Goal: Information Seeking & Learning: Learn about a topic

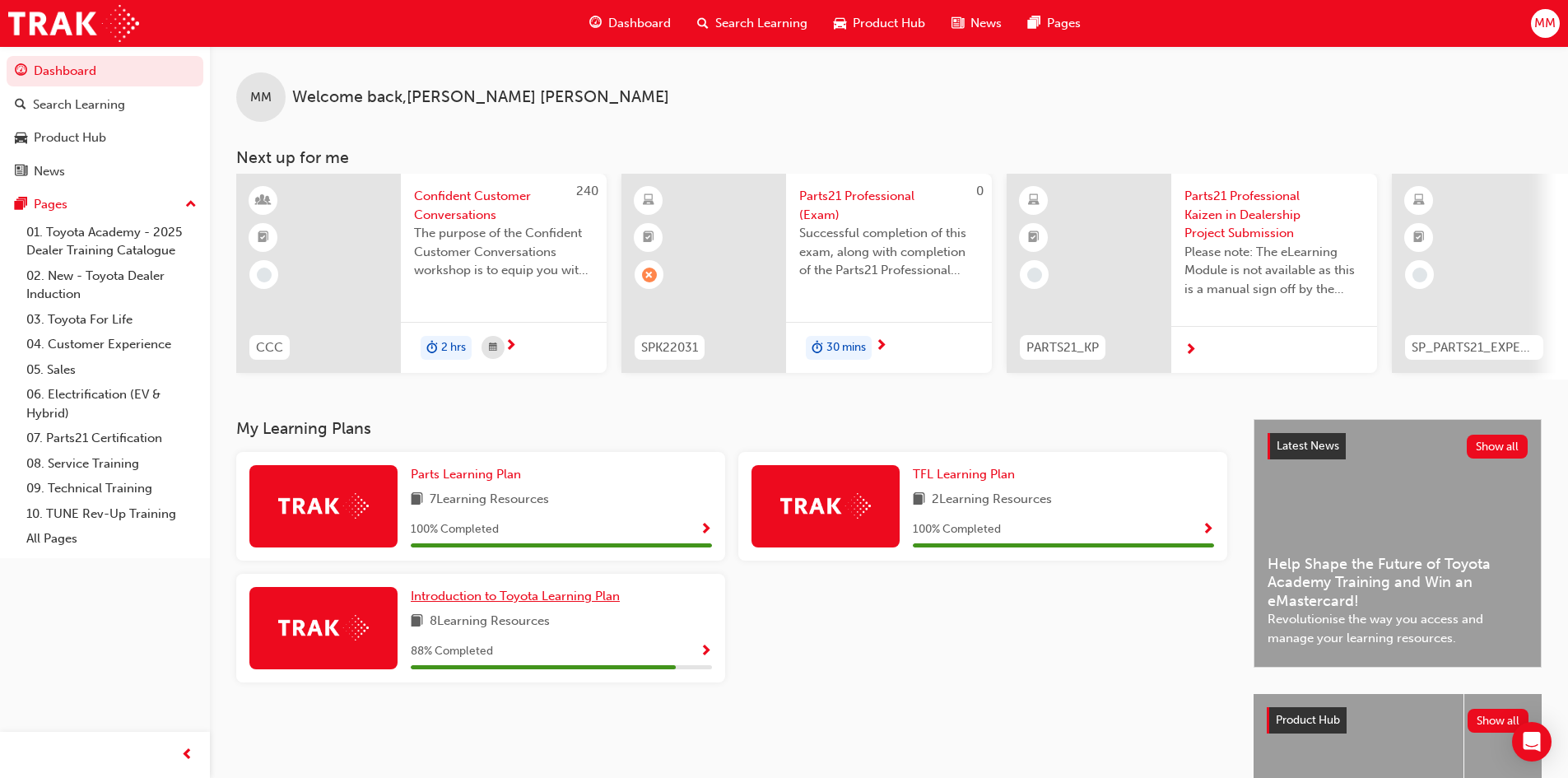
click at [479, 604] on span "Introduction to Toyota Learning Plan" at bounding box center [515, 596] width 209 height 15
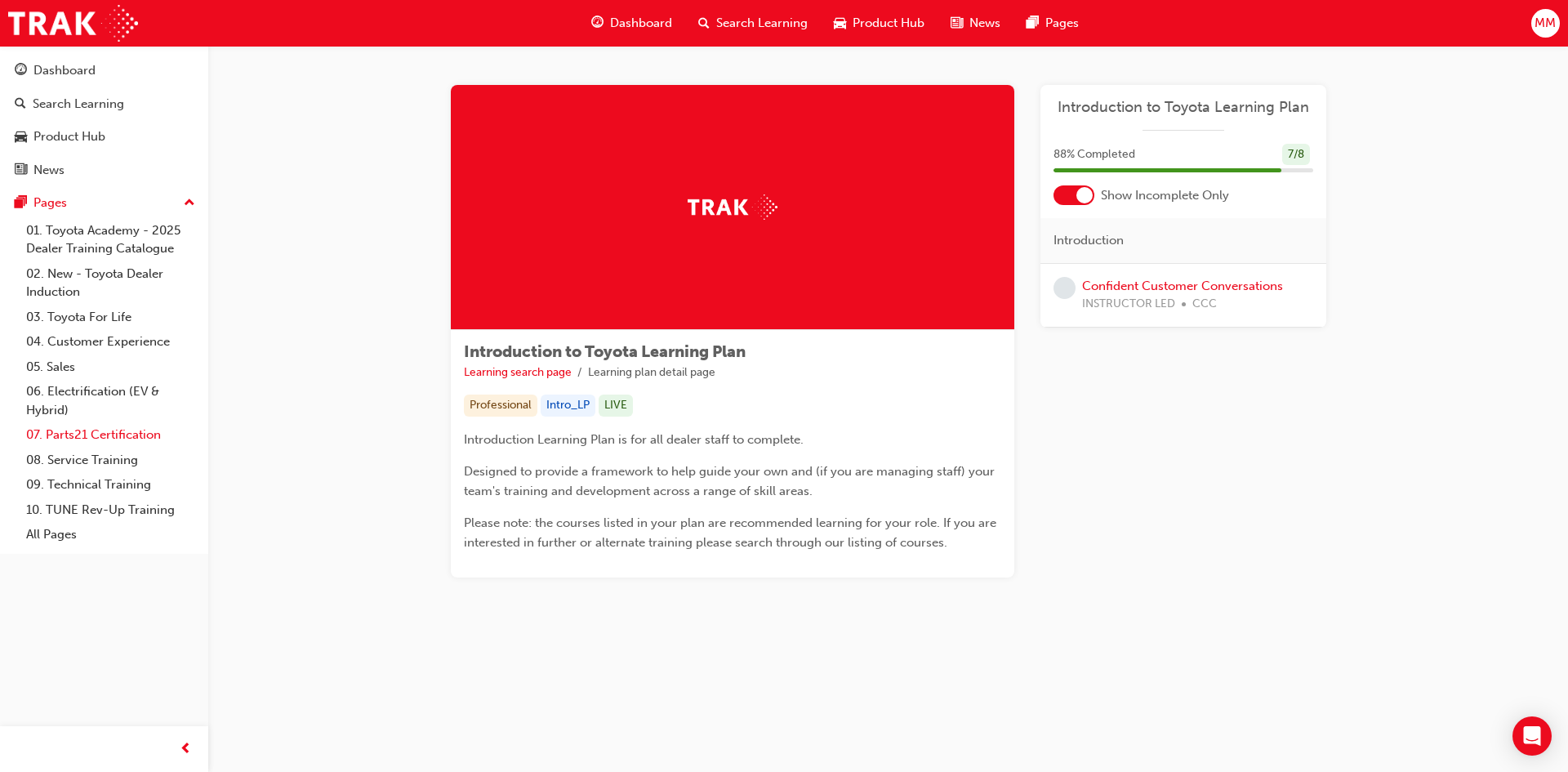
click at [88, 427] on link "07. Parts21 Certification" at bounding box center [110, 435] width 182 height 25
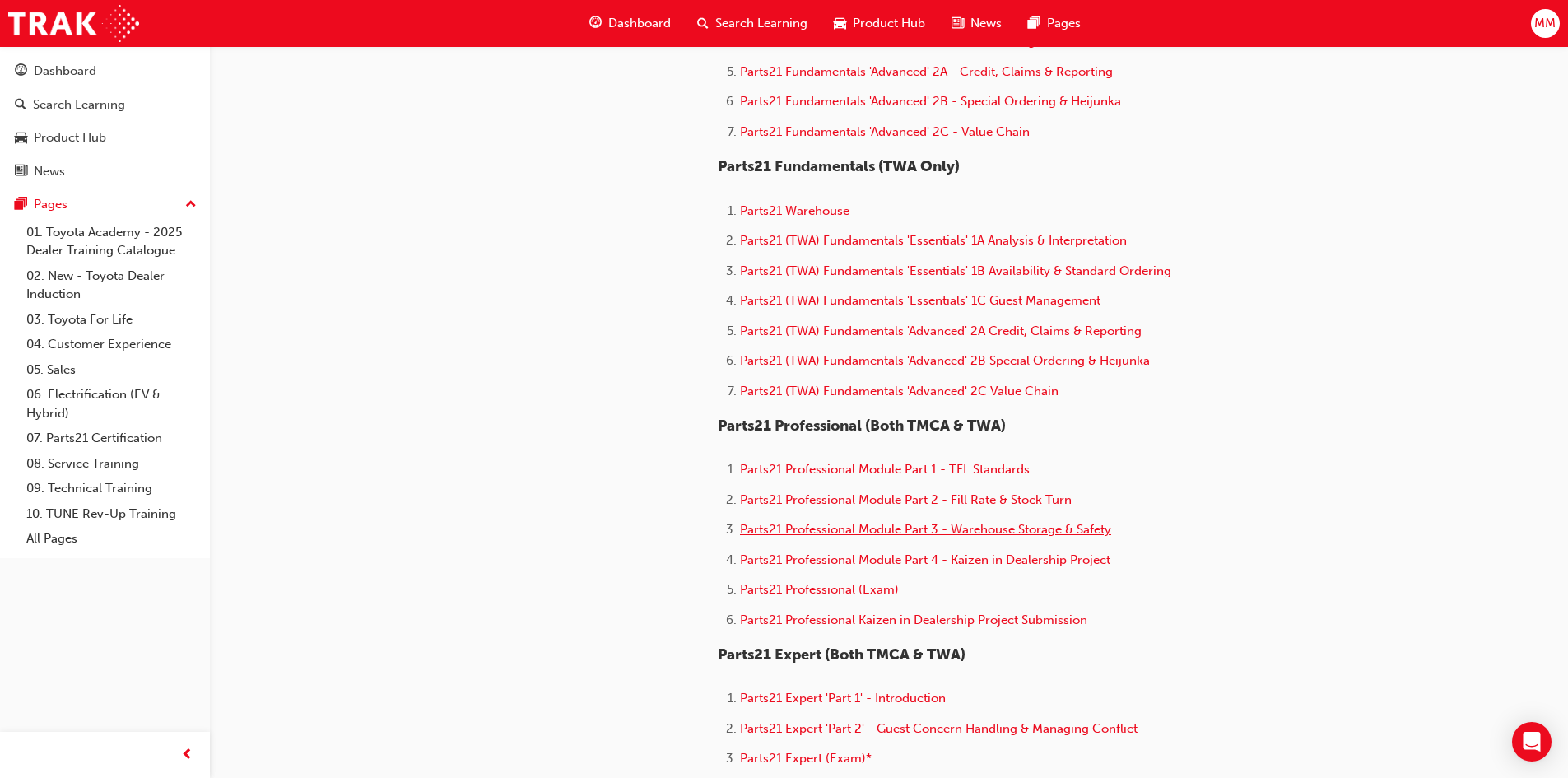
scroll to position [741, 0]
click at [857, 497] on span "Parts21 Professional Module Part 2 - Fill Rate & Stock Turn" at bounding box center [906, 498] width 332 height 15
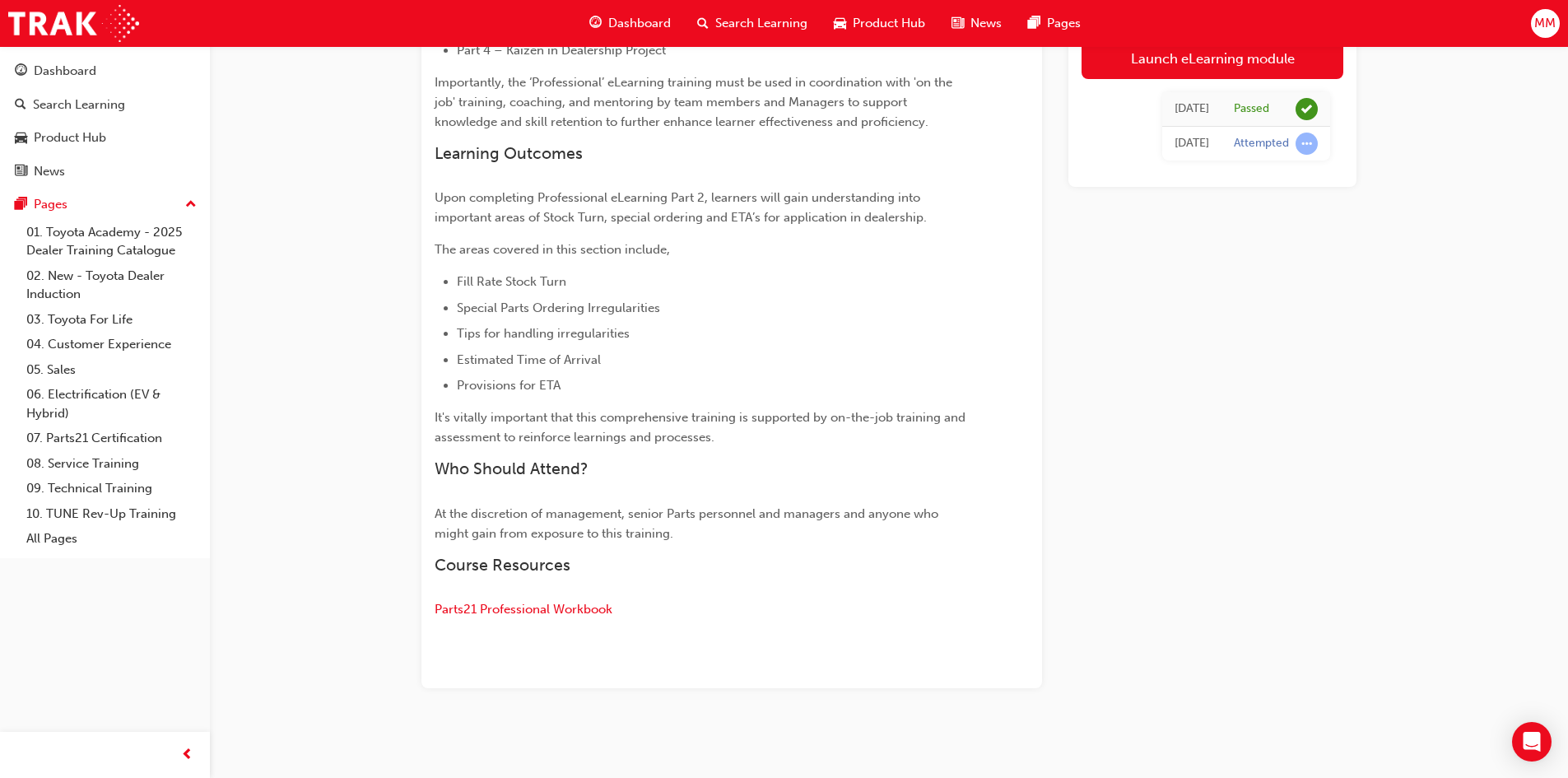
scroll to position [616, 0]
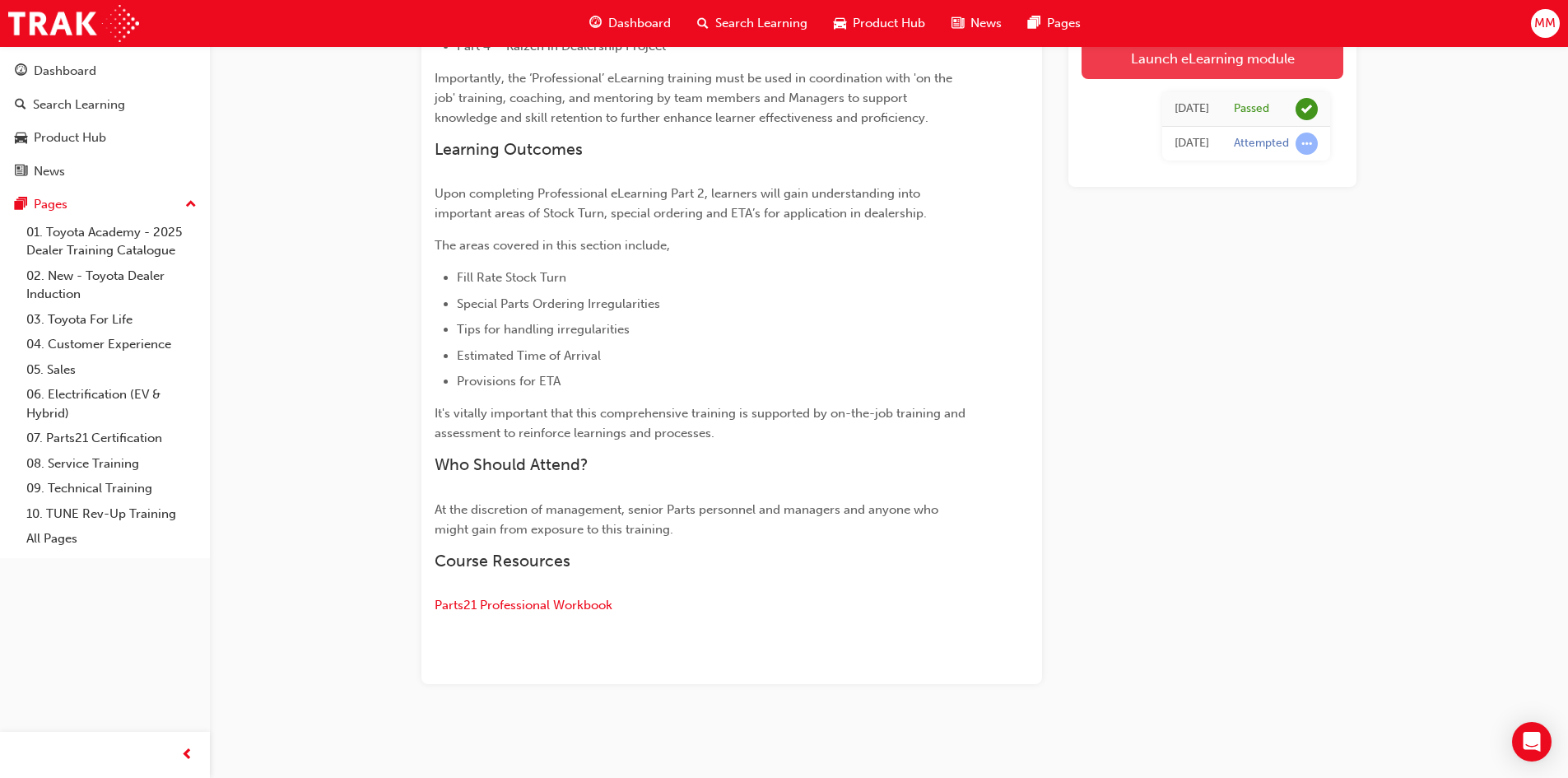
click at [1184, 51] on link "Launch eLearning module" at bounding box center [1212, 58] width 261 height 41
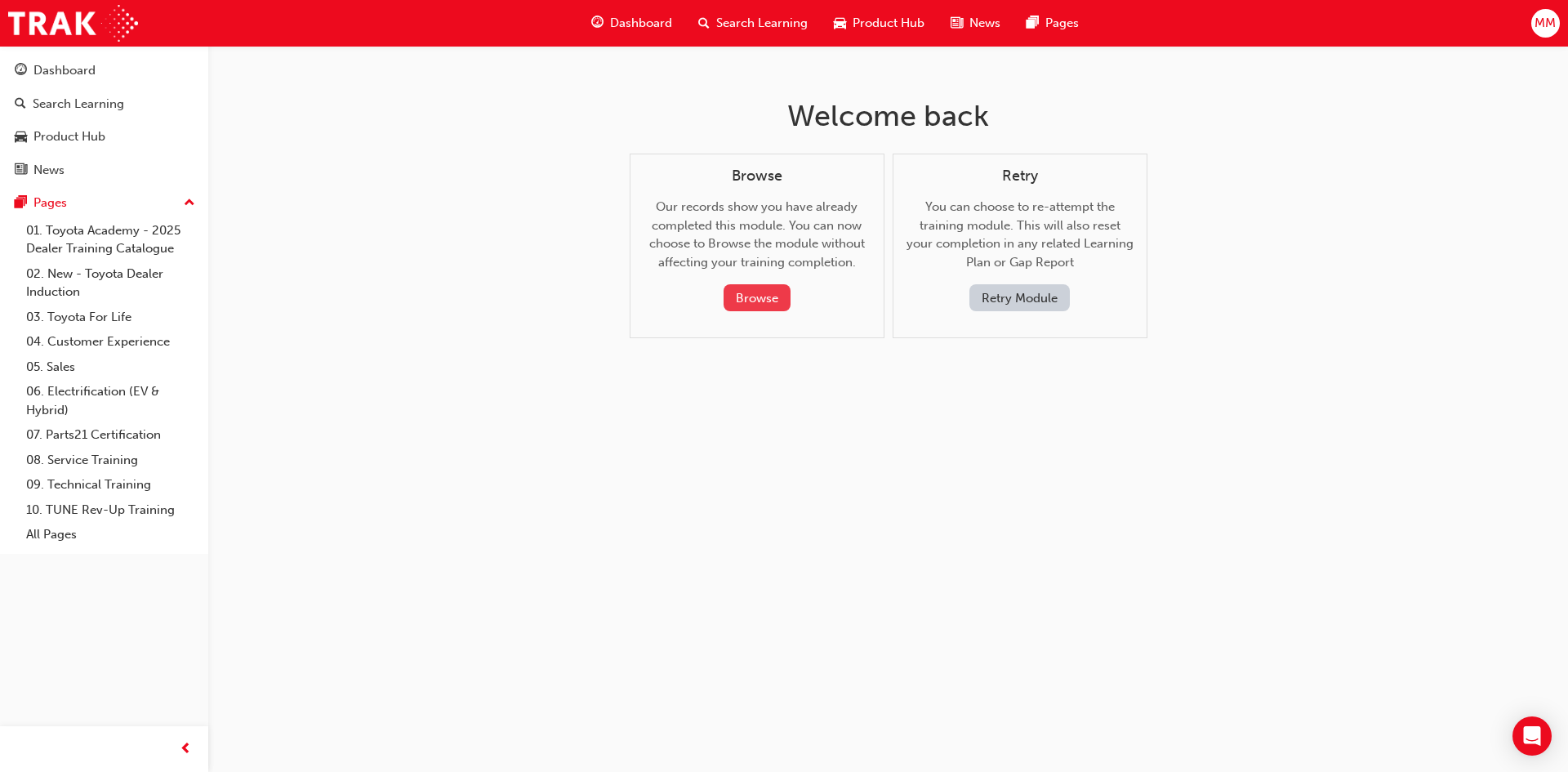
click at [767, 292] on button "Browse" at bounding box center [756, 298] width 67 height 27
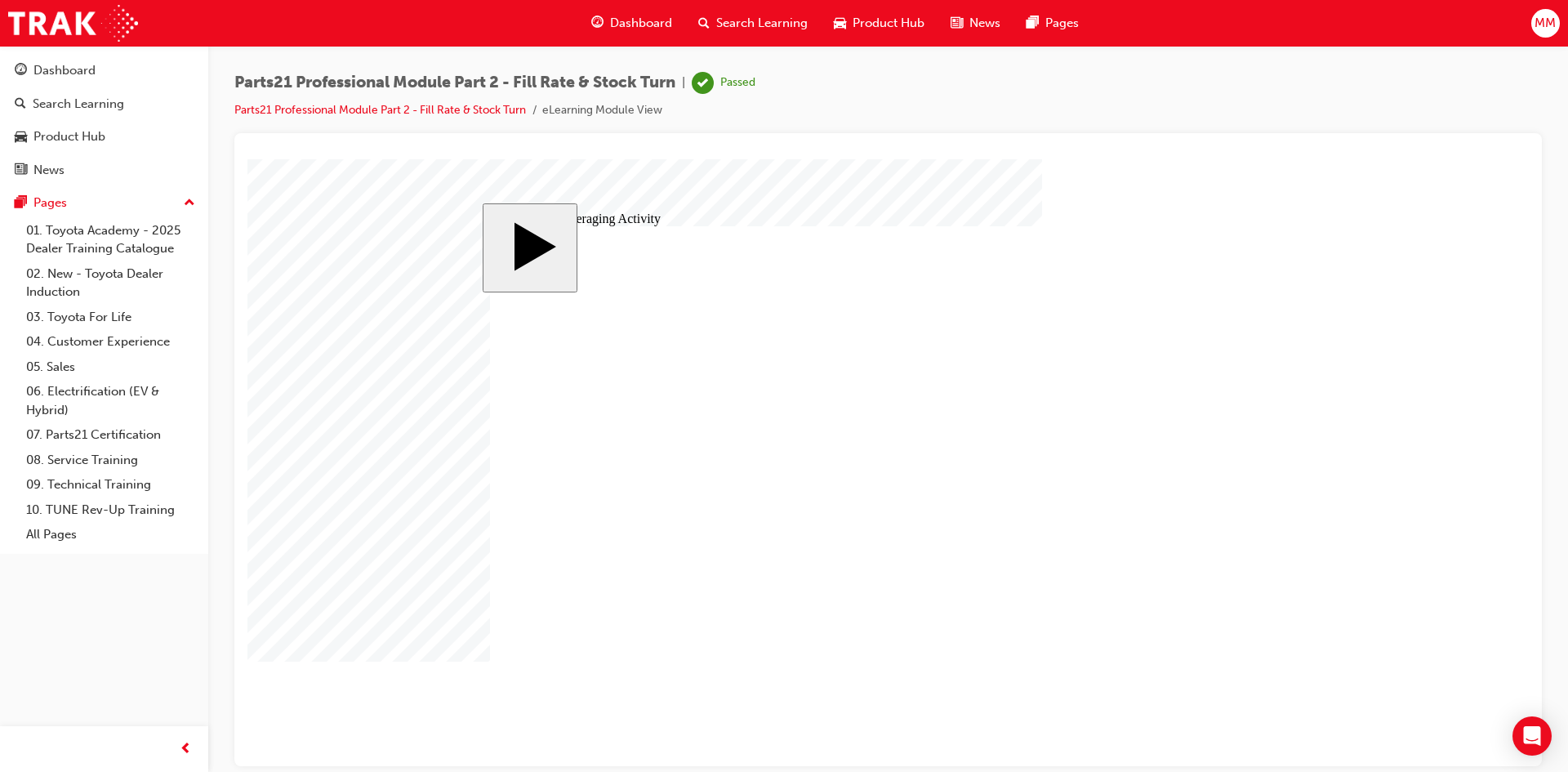
checkbox input "true"
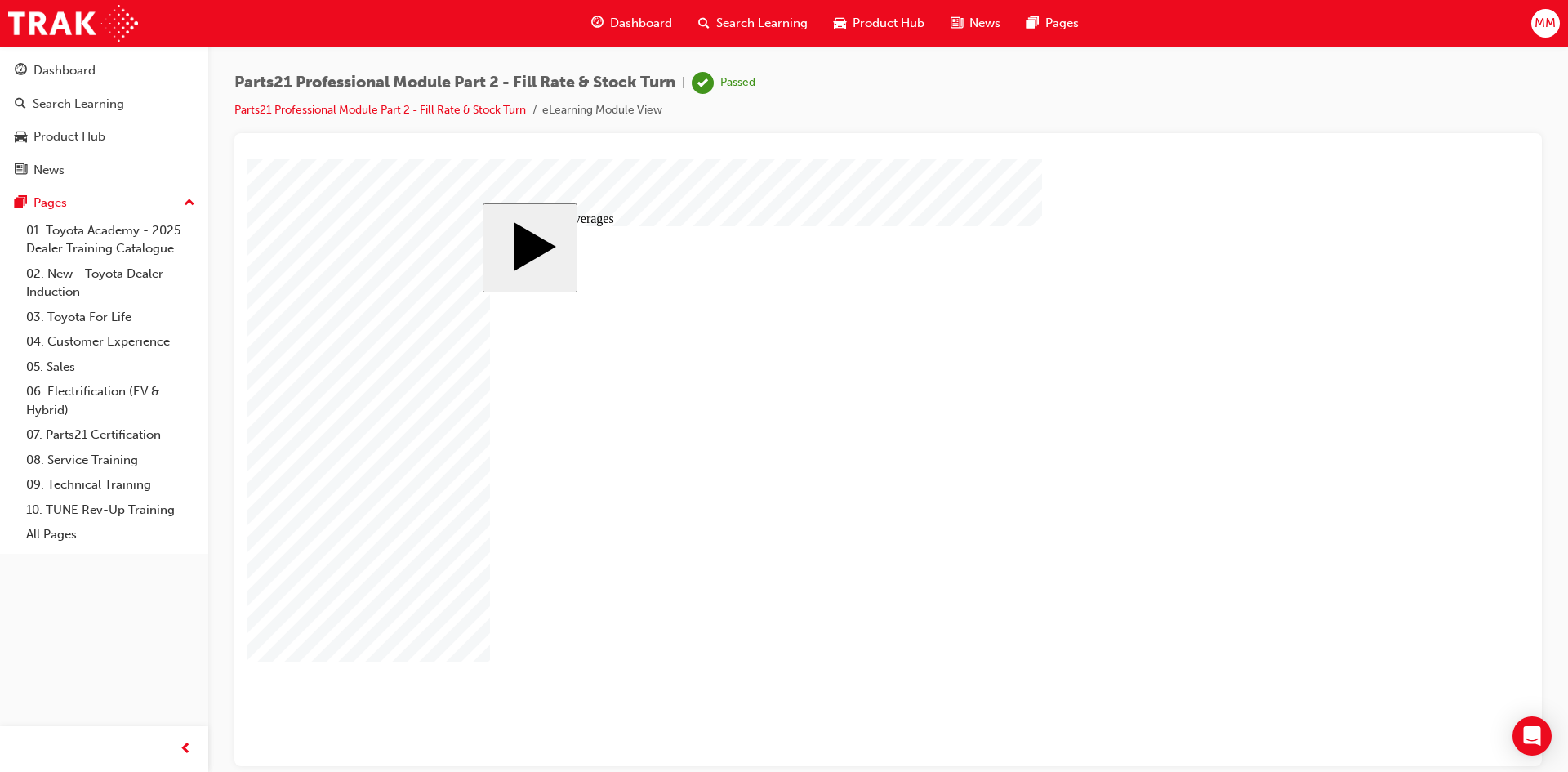
checkbox input "true"
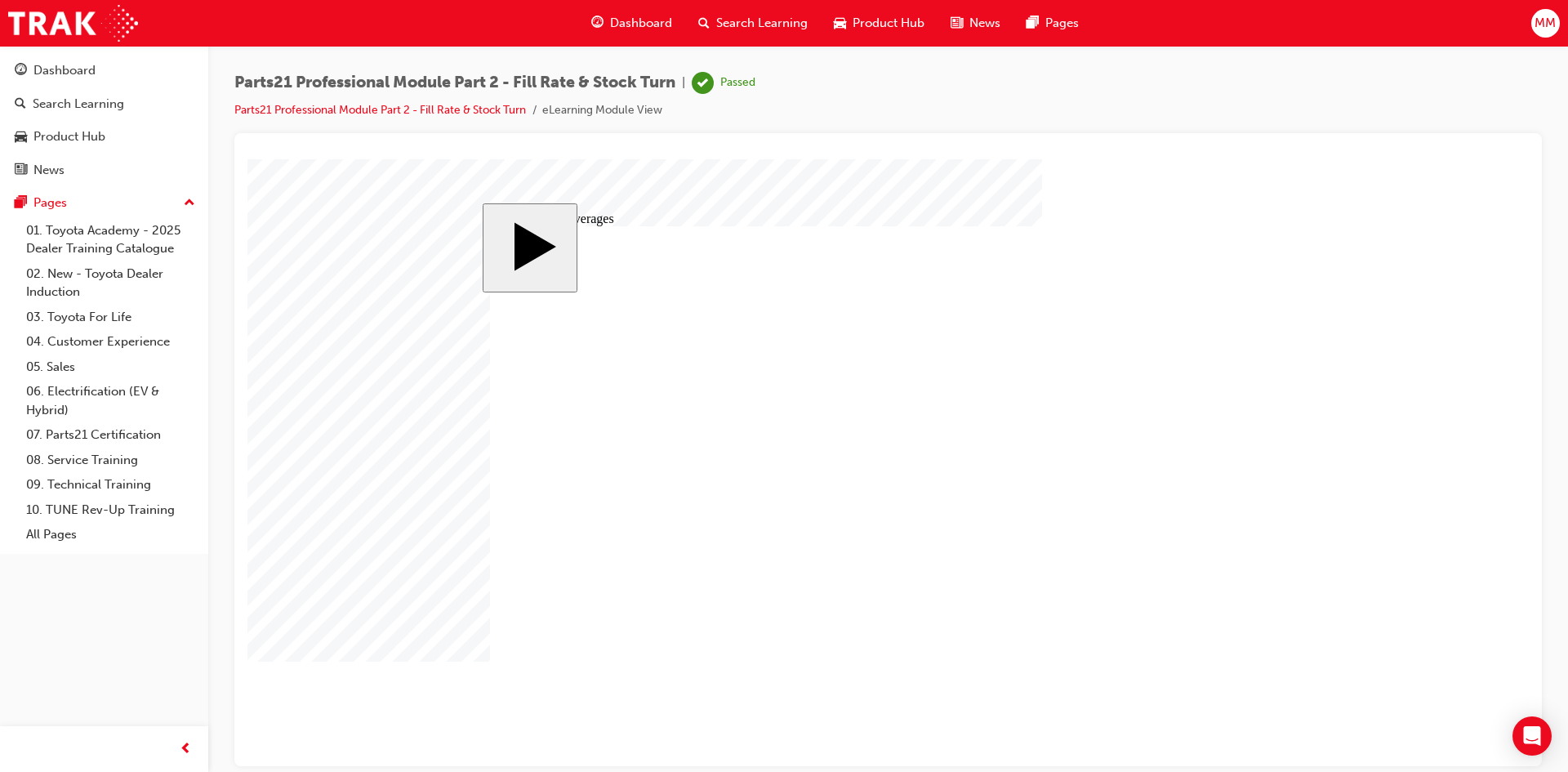
checkbox input "true"
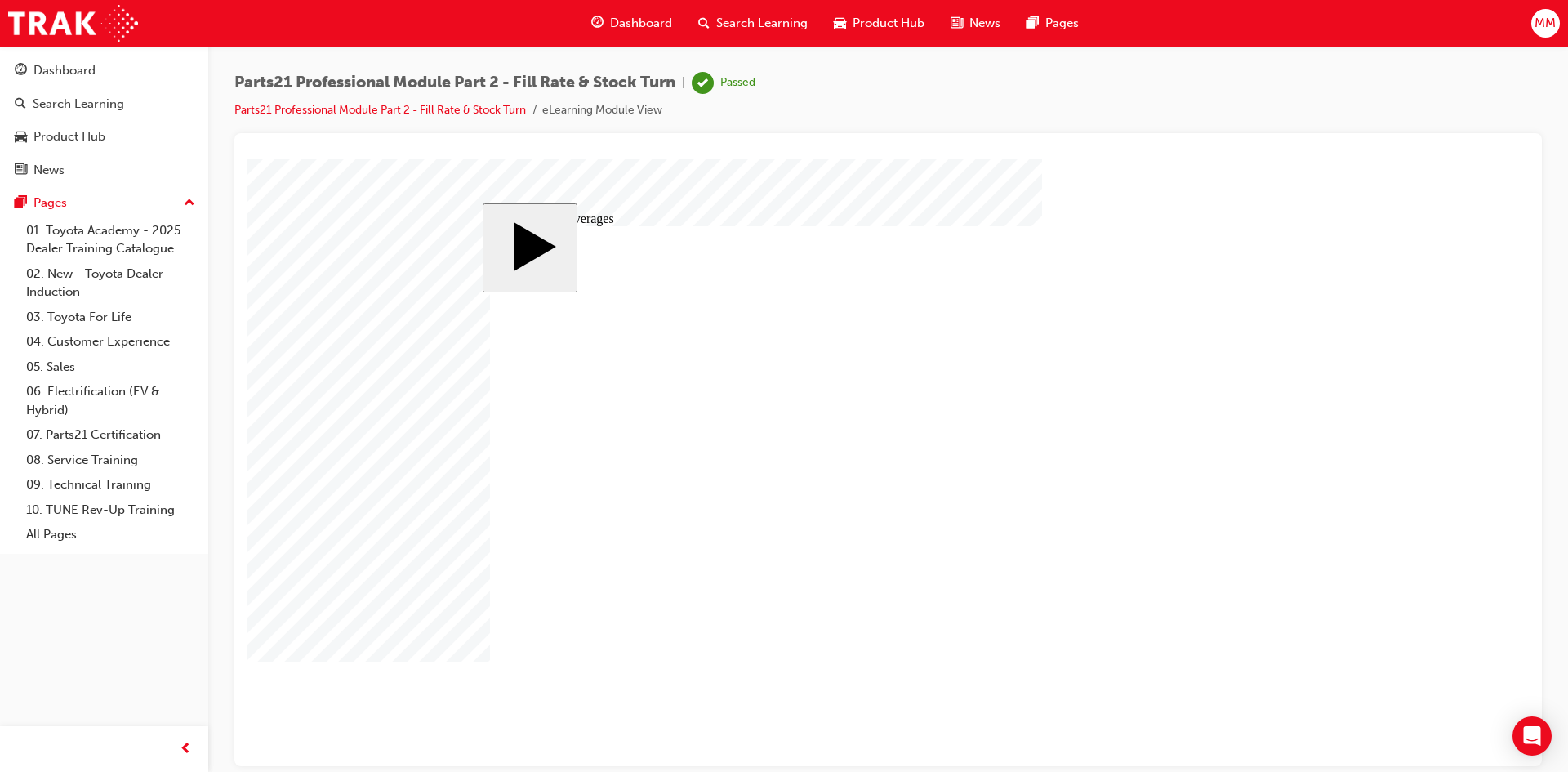
checkbox input "true"
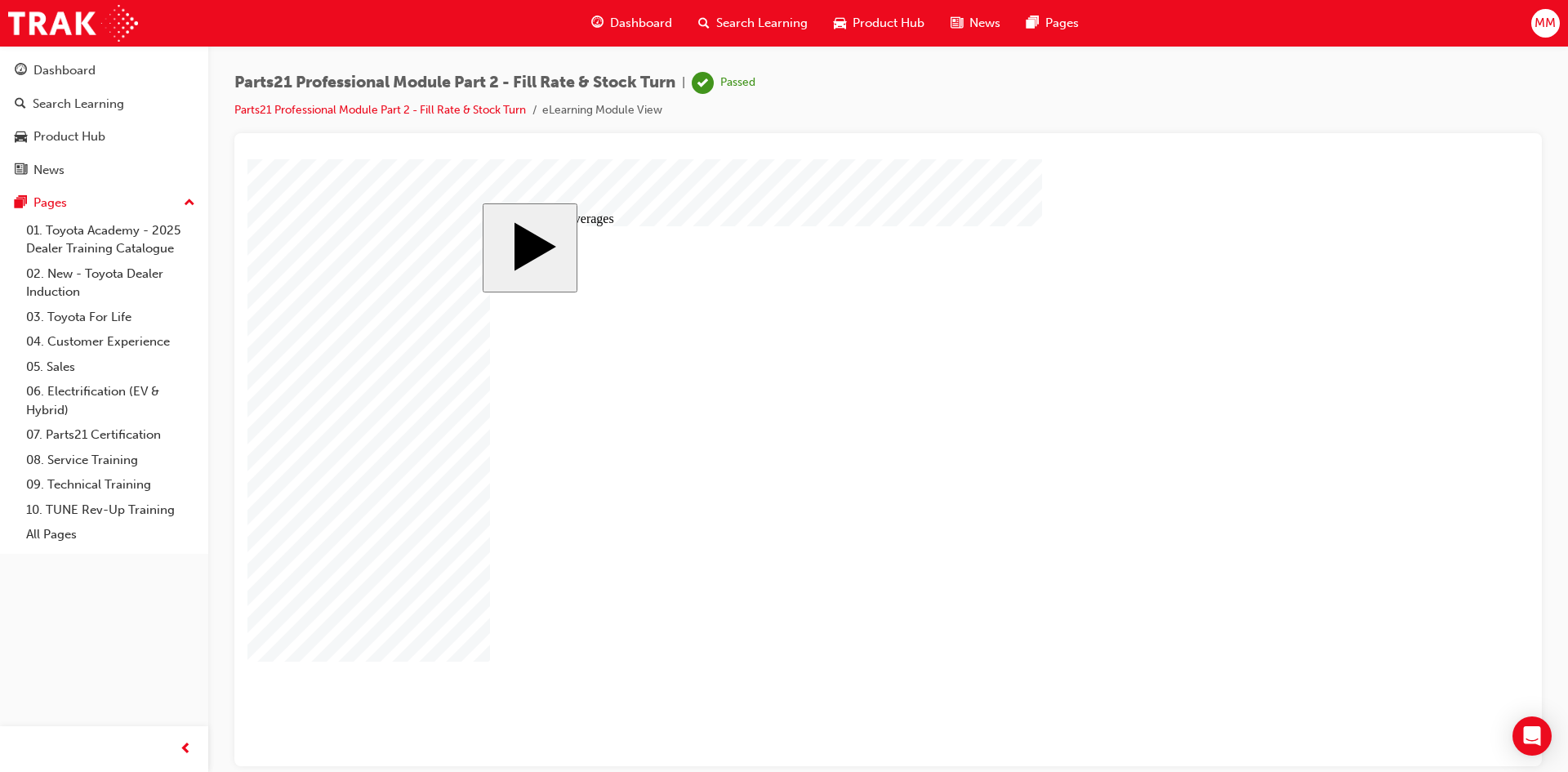
drag, startPoint x: 900, startPoint y: 520, endPoint x: 890, endPoint y: 524, distance: 10.8
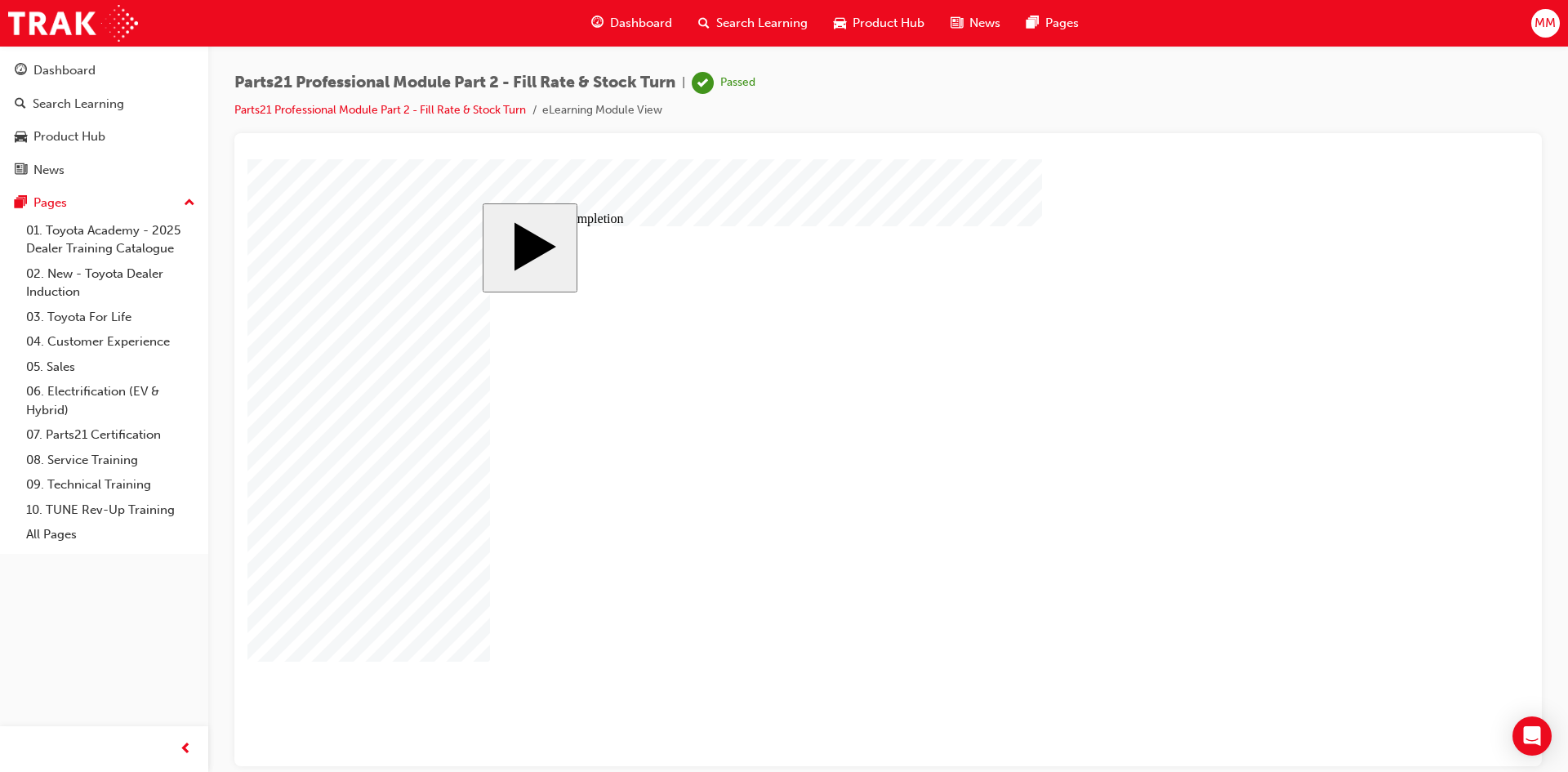
checkbox input "true"
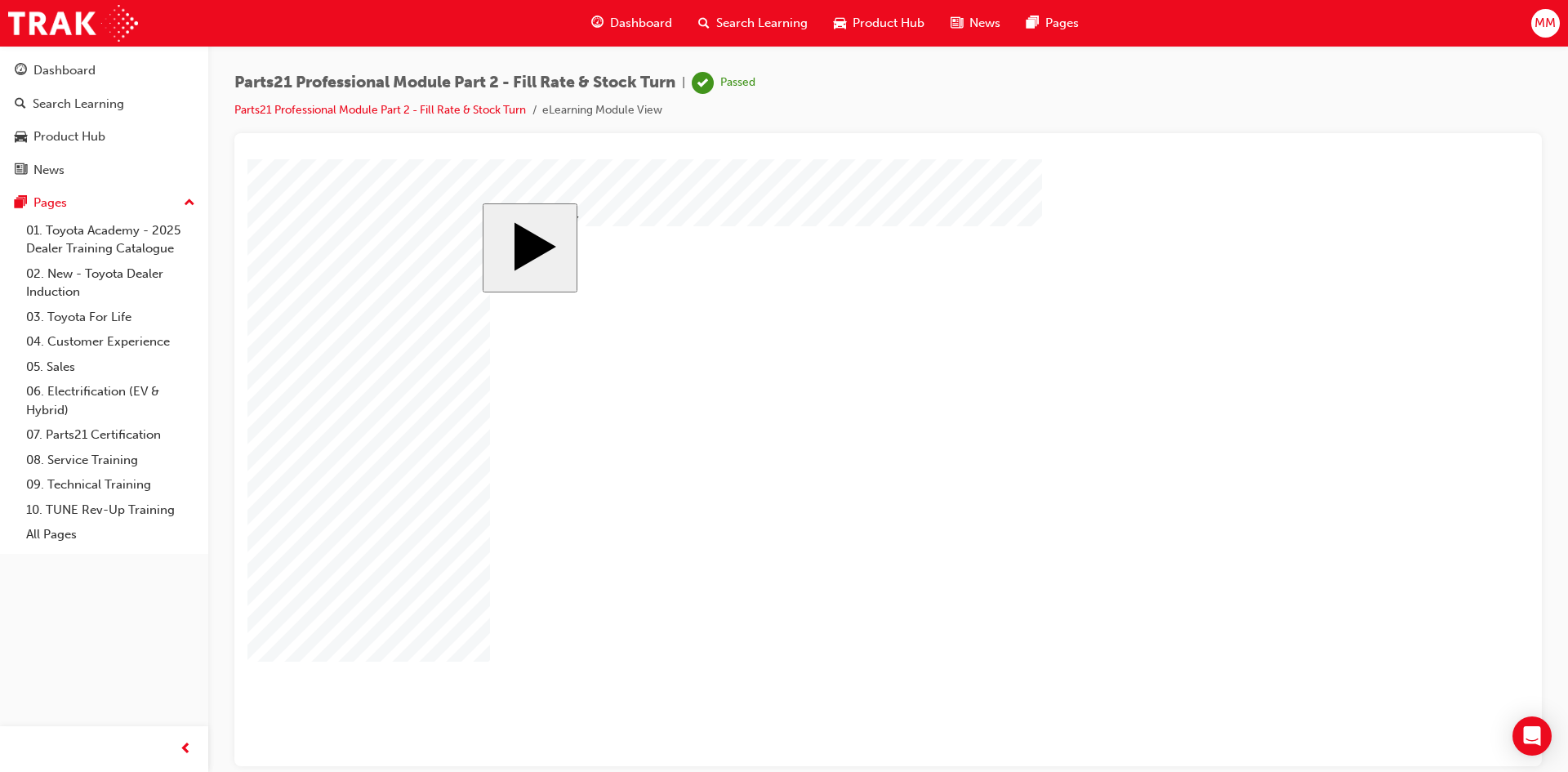
checkbox input "true"
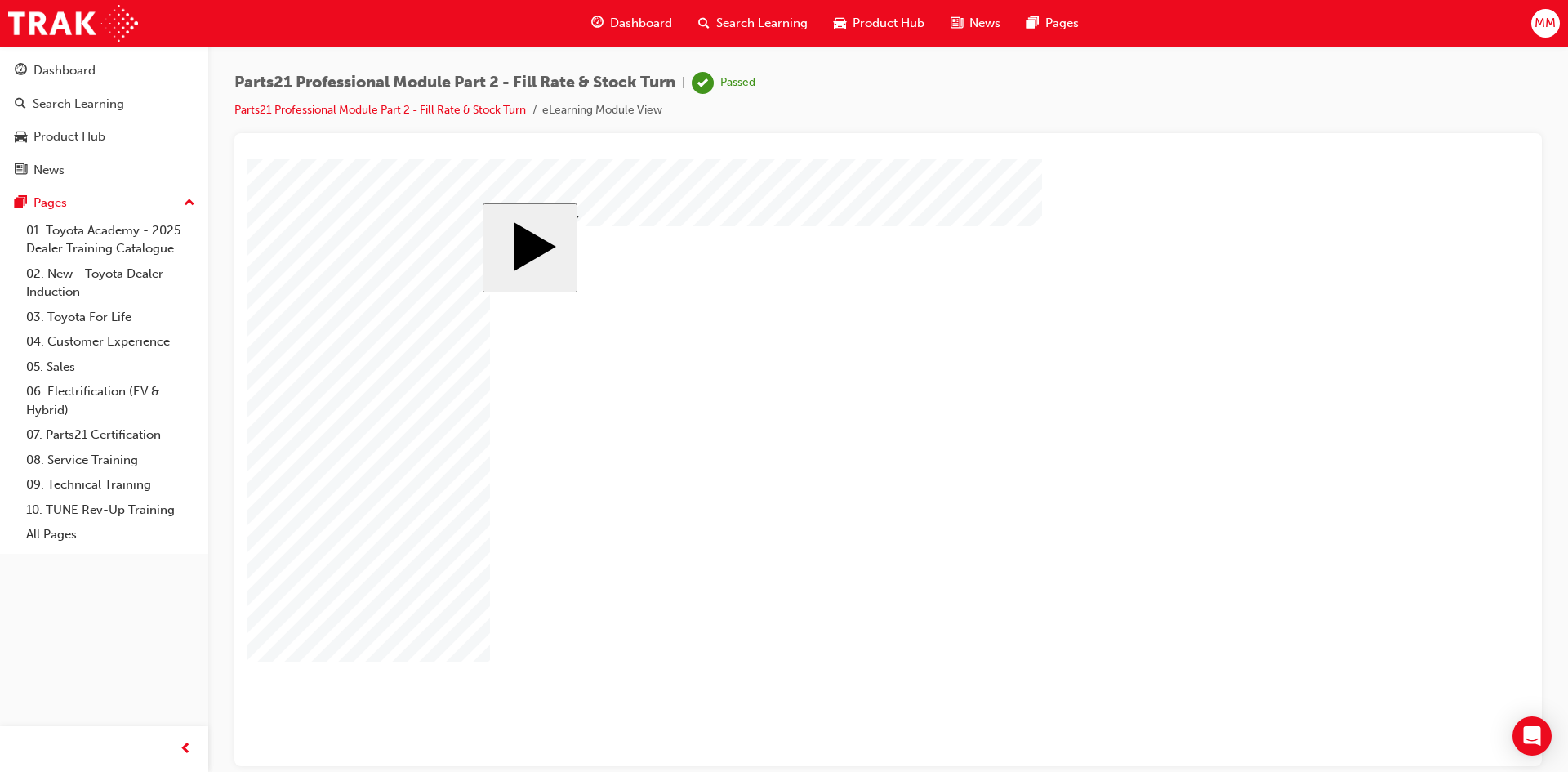
checkbox input "true"
checkbox input "false"
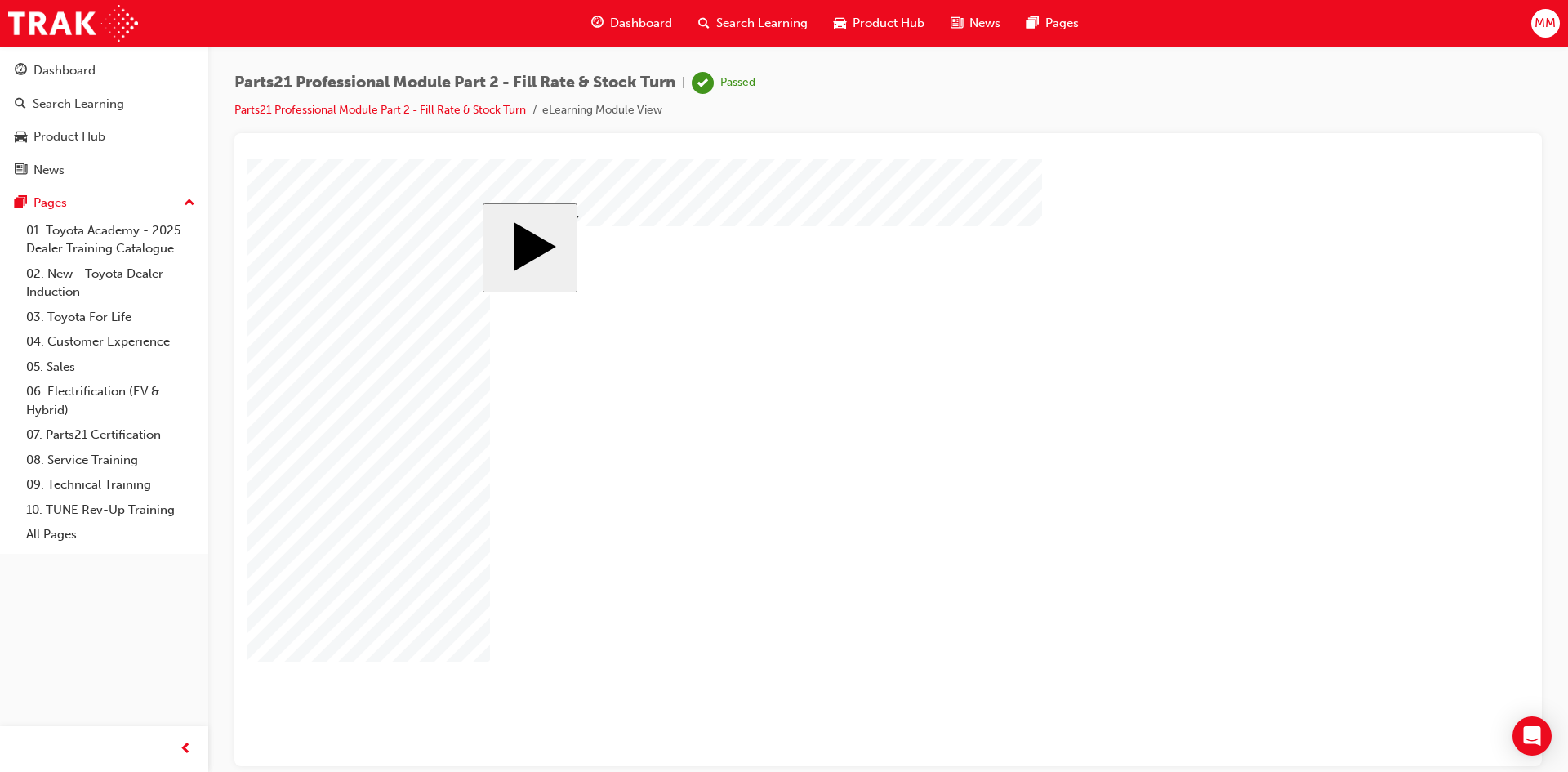
checkbox input "true"
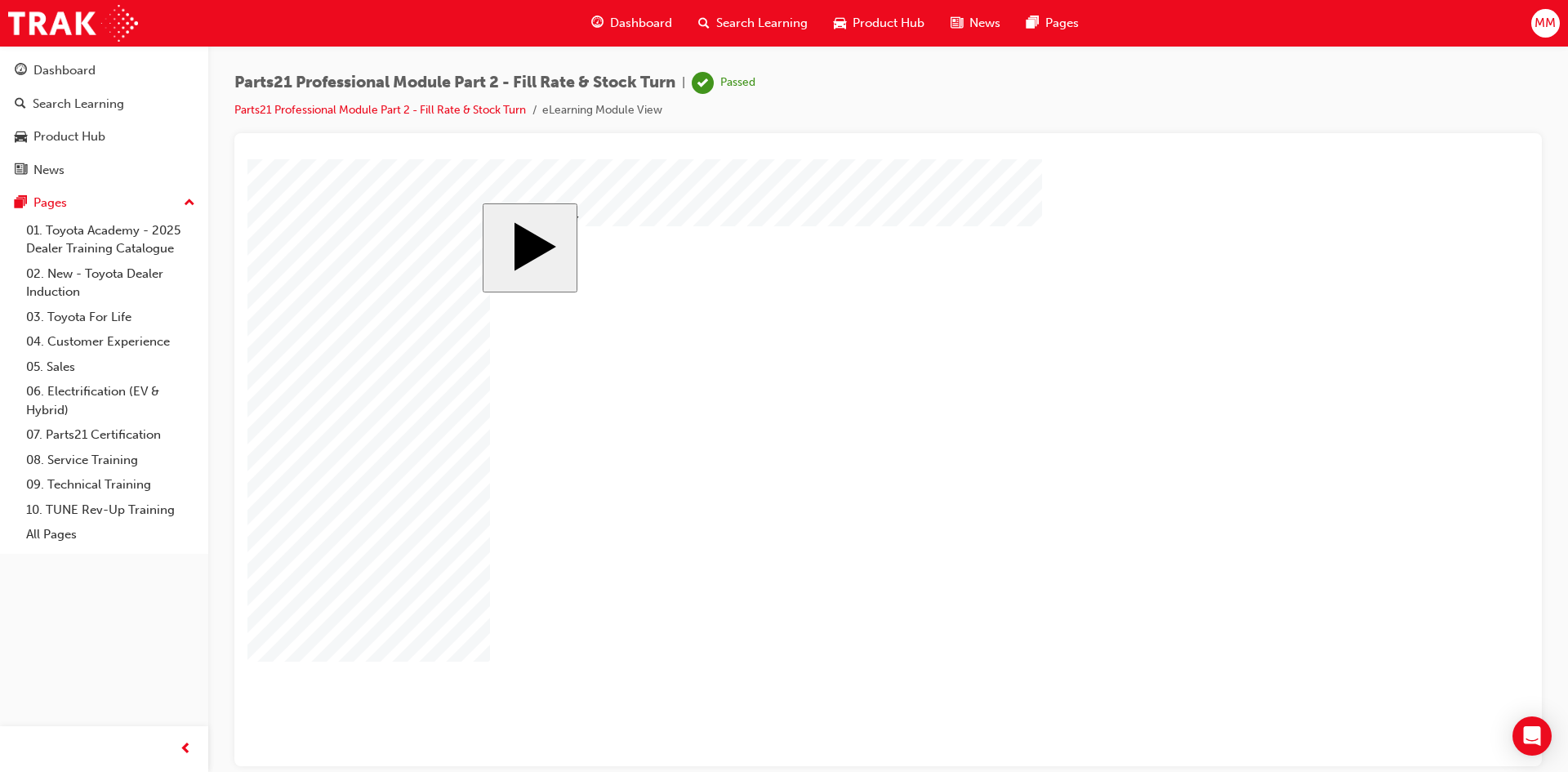
checkbox input "true"
checkbox input "false"
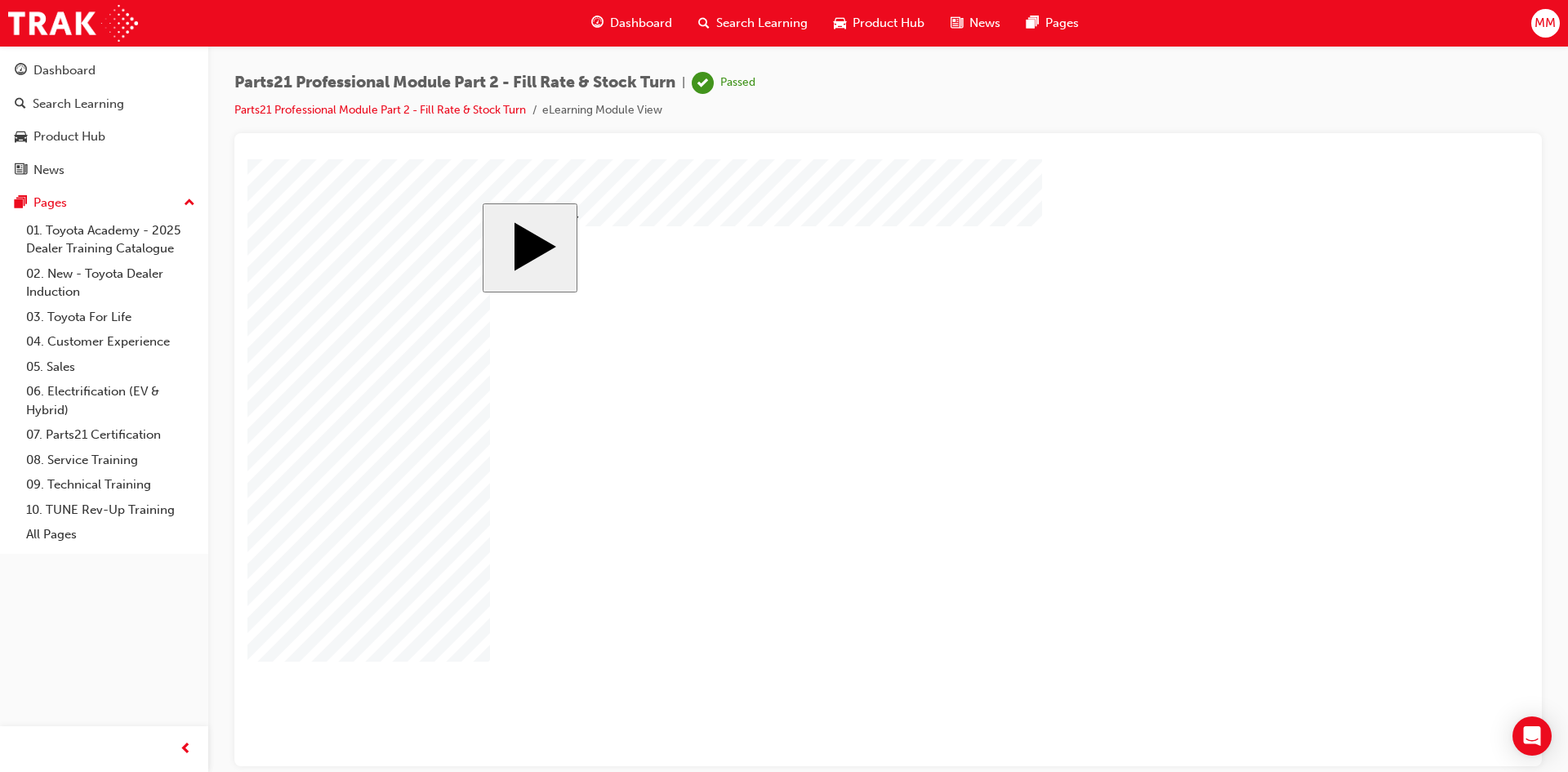
checkbox input "true"
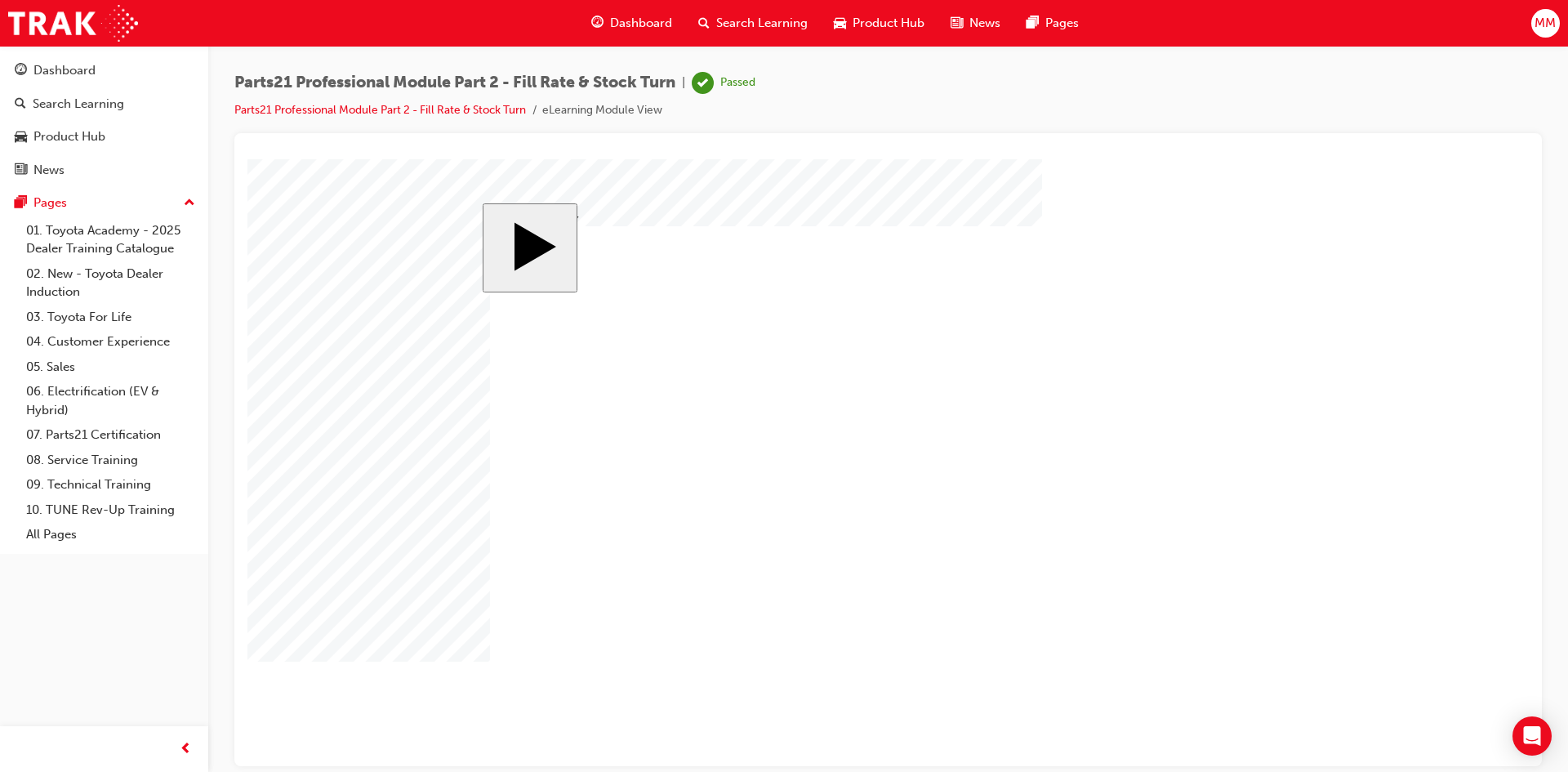
checkbox input "false"
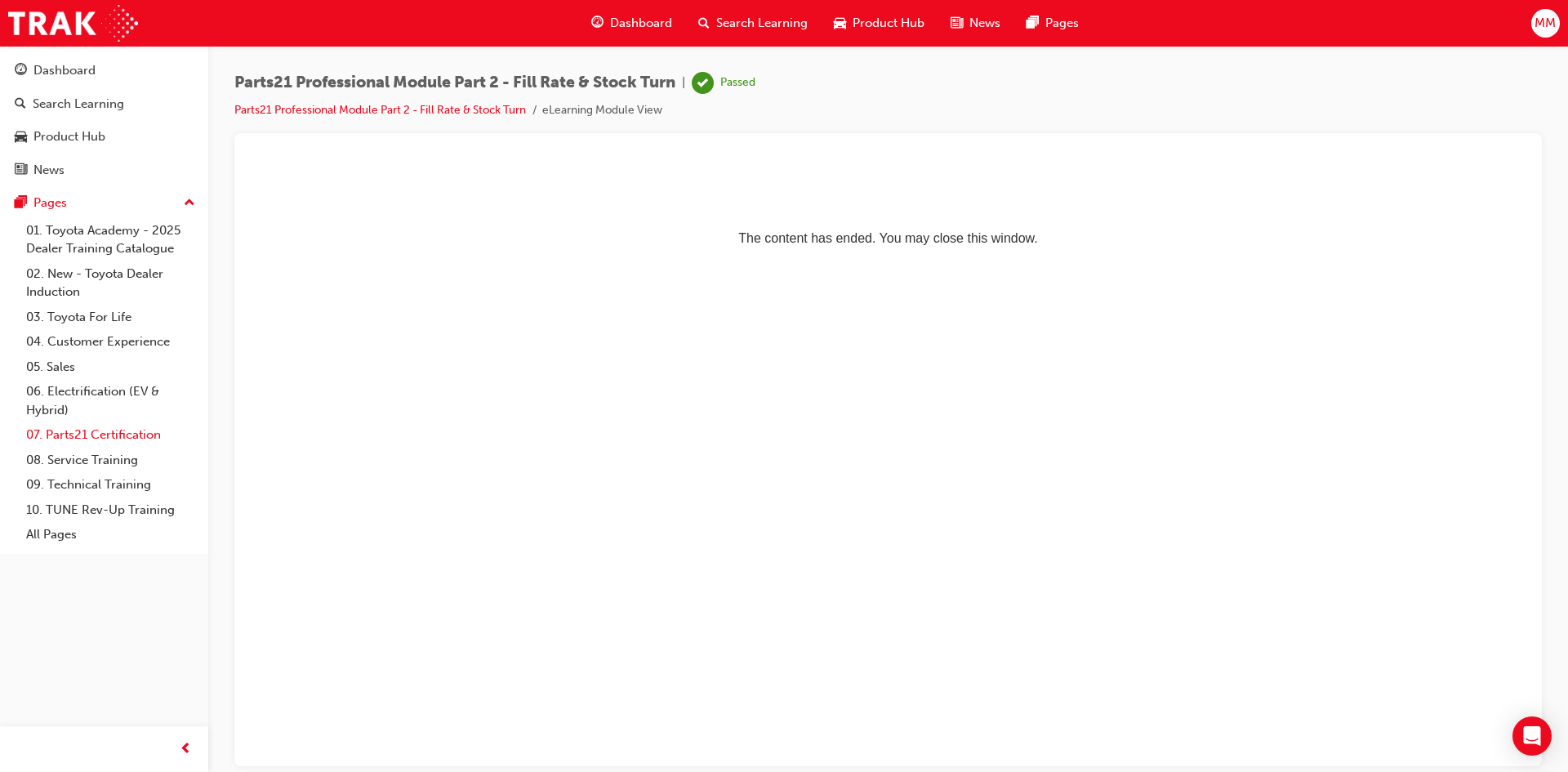
click at [106, 430] on link "07. Parts21 Certification" at bounding box center [110, 435] width 182 height 25
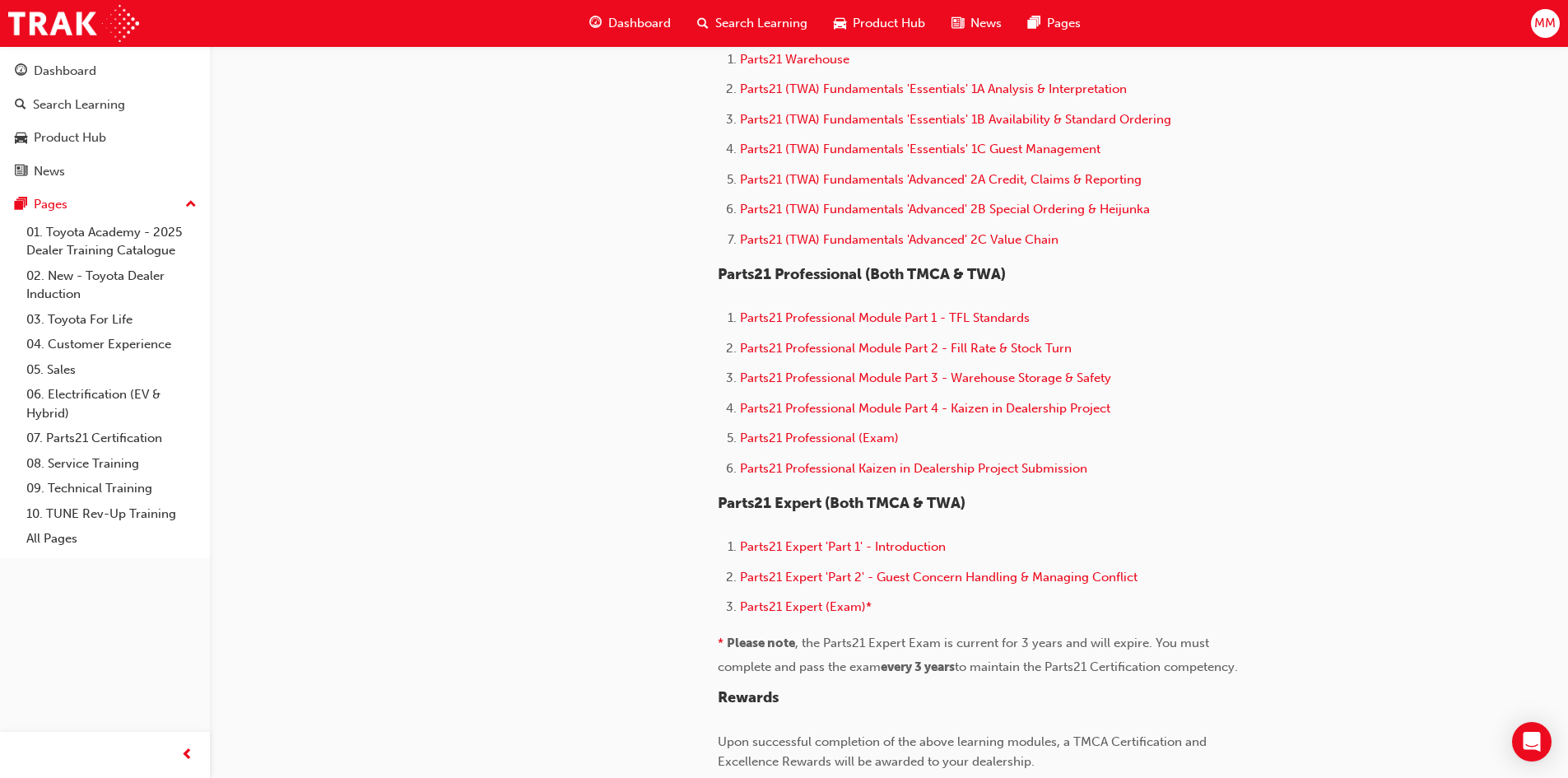
scroll to position [905, 0]
